Goal: Task Accomplishment & Management: Manage account settings

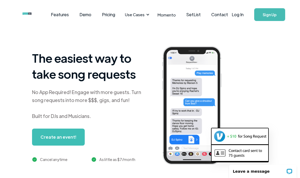
click at [239, 14] on link "Log In" at bounding box center [238, 14] width 23 height 19
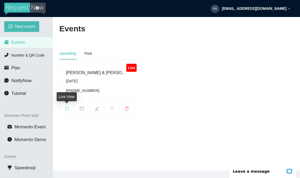
click at [68, 106] on icon "fullscreen" at bounding box center [67, 108] width 4 height 4
